Goal: Task Accomplishment & Management: Manage account settings

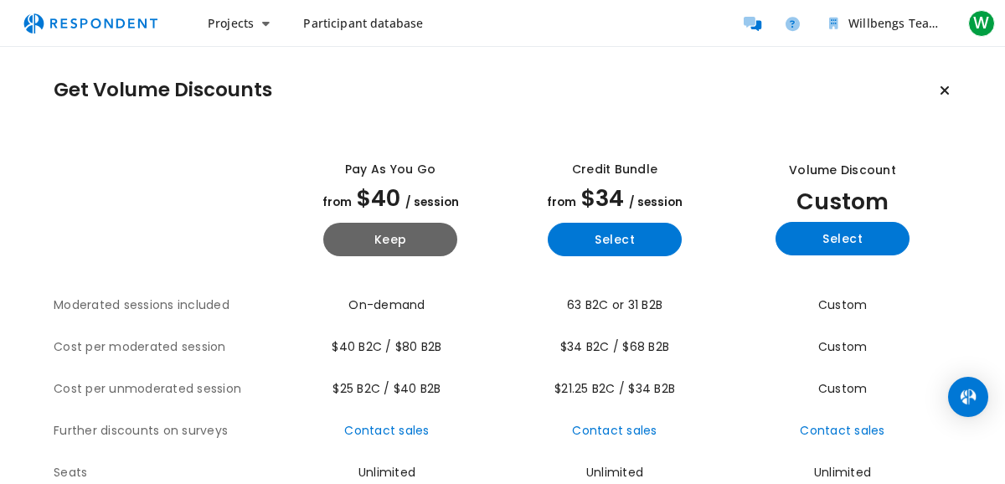
click at [368, 20] on span "Participant database" at bounding box center [363, 23] width 120 height 16
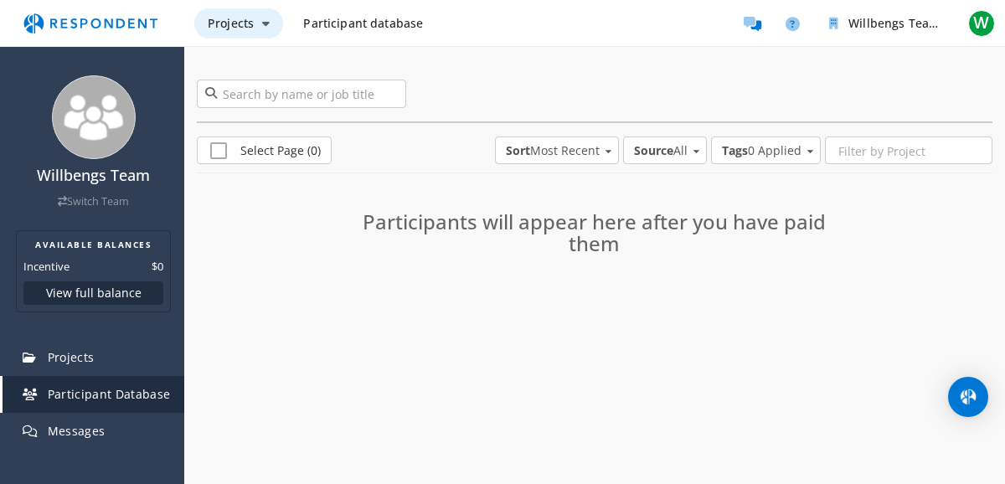
click at [255, 31] on button "Projects" at bounding box center [238, 23] width 89 height 30
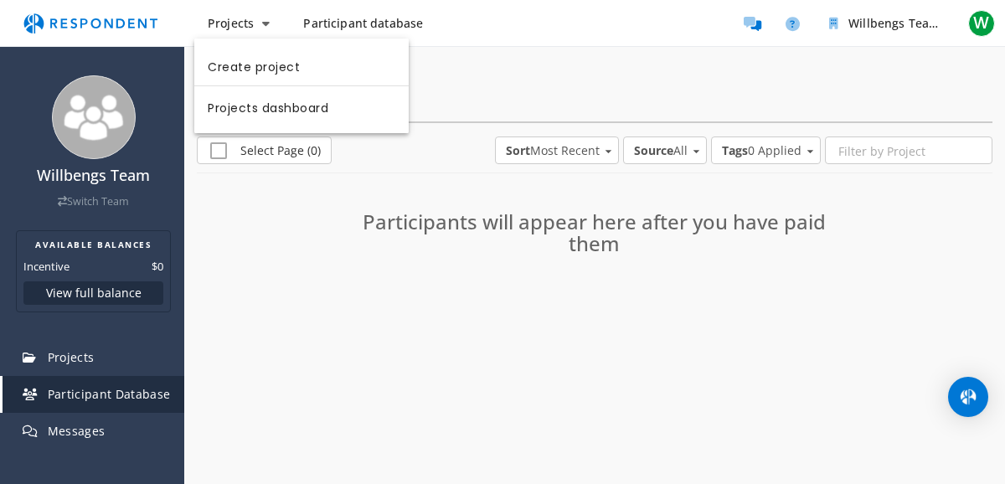
click at [976, 32] on md-backdrop at bounding box center [502, 242] width 1005 height 484
click at [975, 25] on span "W" at bounding box center [981, 23] width 27 height 27
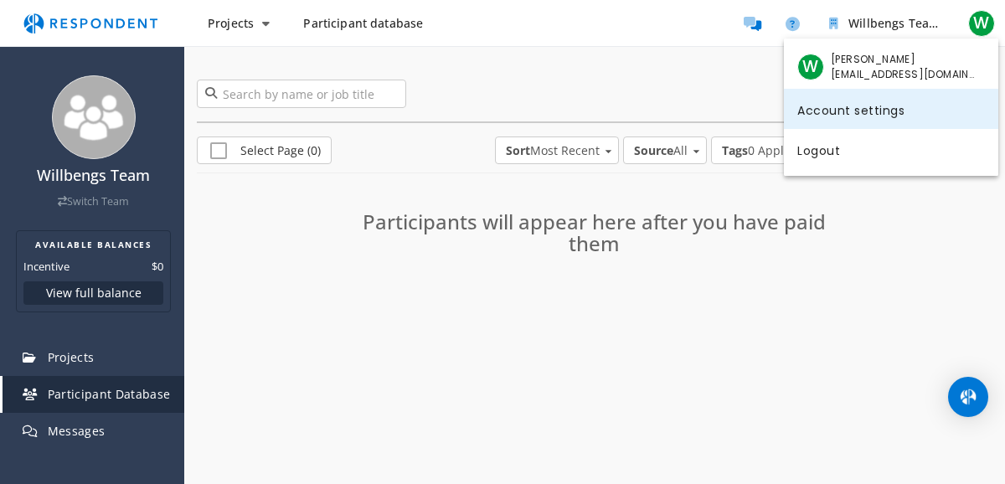
click at [851, 115] on link "Account settings" at bounding box center [891, 109] width 214 height 40
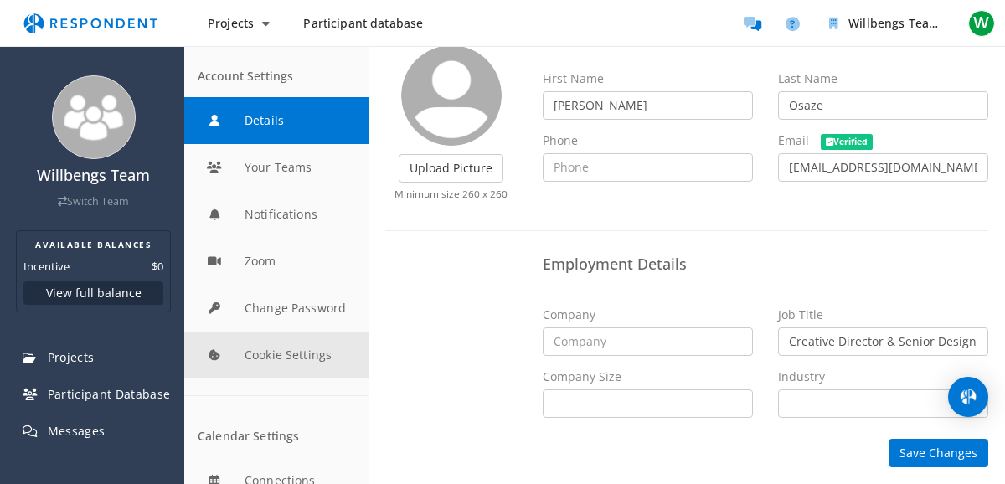
scroll to position [66, 0]
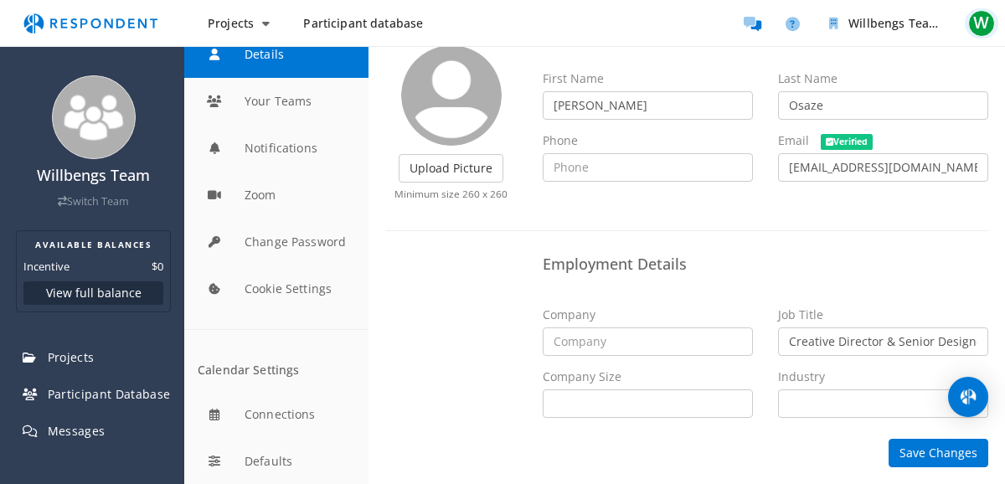
click at [975, 29] on span "W" at bounding box center [981, 23] width 27 height 27
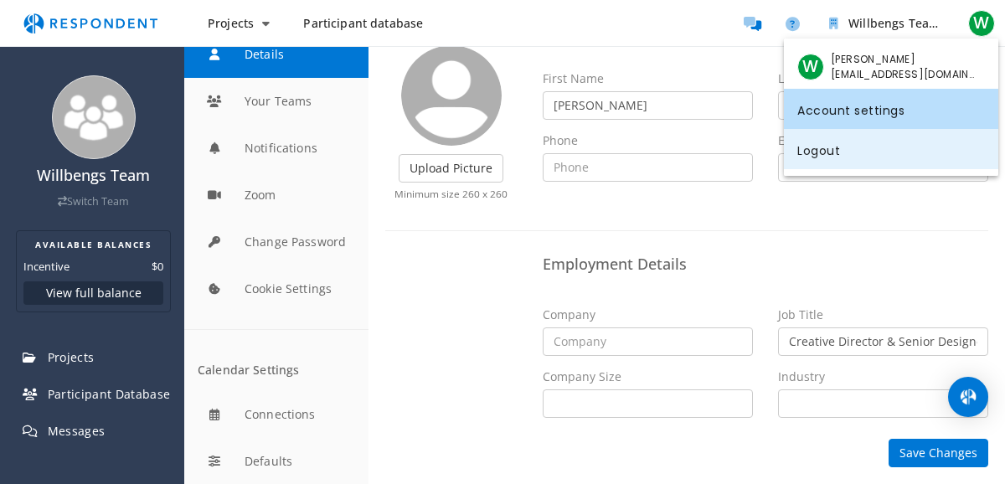
click at [826, 156] on link "Logout" at bounding box center [891, 149] width 214 height 40
